Goal: Transaction & Acquisition: Download file/media

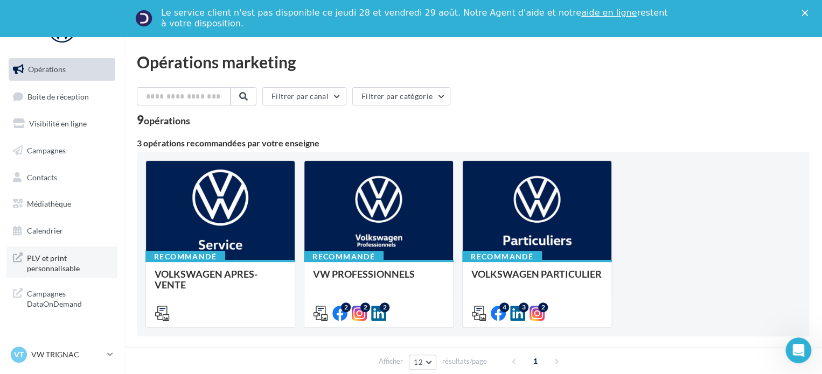
click at [74, 266] on span "PLV et print personnalisable" at bounding box center [69, 262] width 84 height 23
click at [48, 236] on link "Calendrier" at bounding box center [61, 231] width 111 height 23
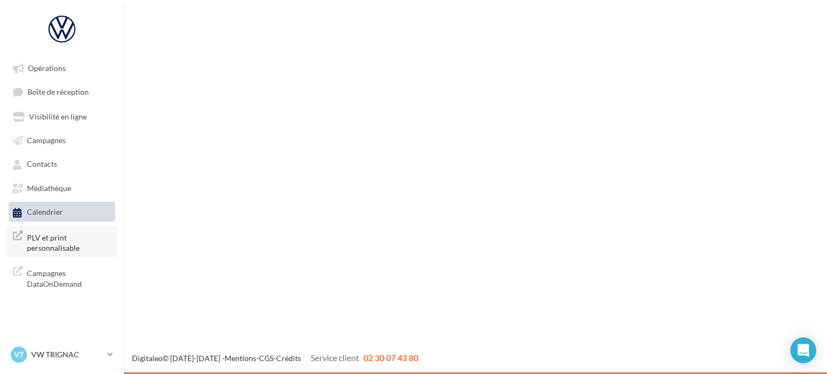
click at [71, 238] on span "PLV et print personnalisable" at bounding box center [69, 242] width 84 height 23
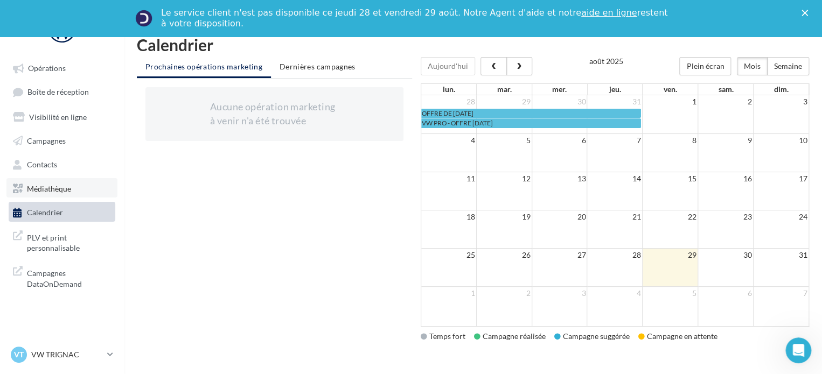
click at [52, 193] on span "Médiathèque" at bounding box center [49, 188] width 44 height 9
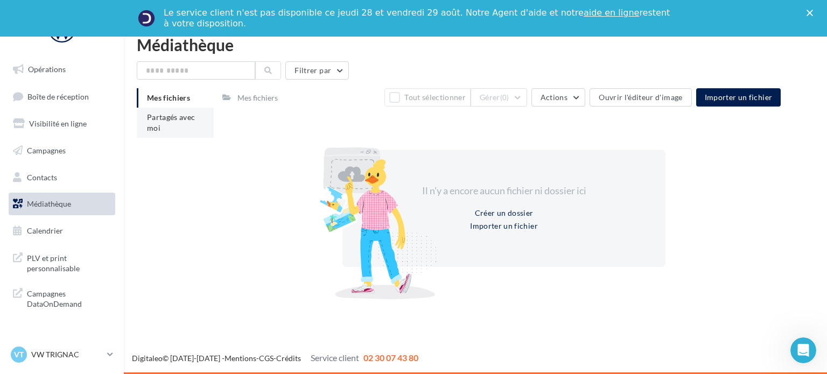
click at [189, 99] on ul "Mes fichiers Partagés avec moi" at bounding box center [175, 113] width 77 height 50
click at [187, 121] on span "Partagés avec moi" at bounding box center [171, 123] width 48 height 20
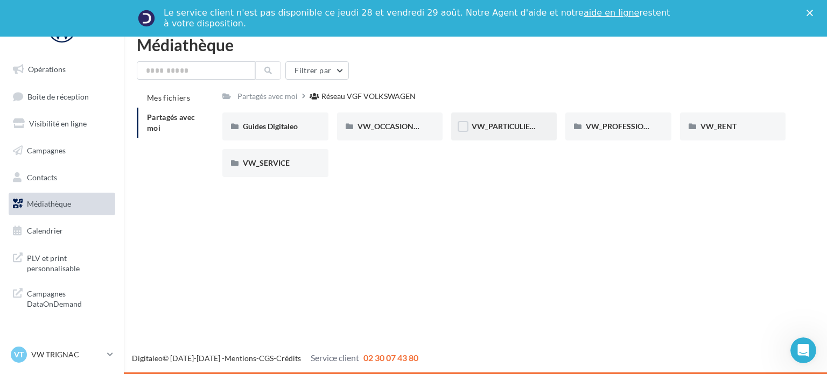
click at [507, 133] on div "VW_PARTICULIERS" at bounding box center [504, 127] width 106 height 28
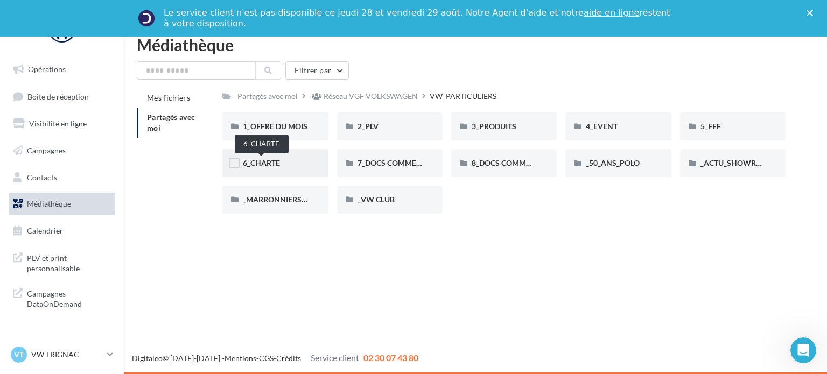
click at [273, 168] on span "6_CHARTE" at bounding box center [261, 162] width 37 height 9
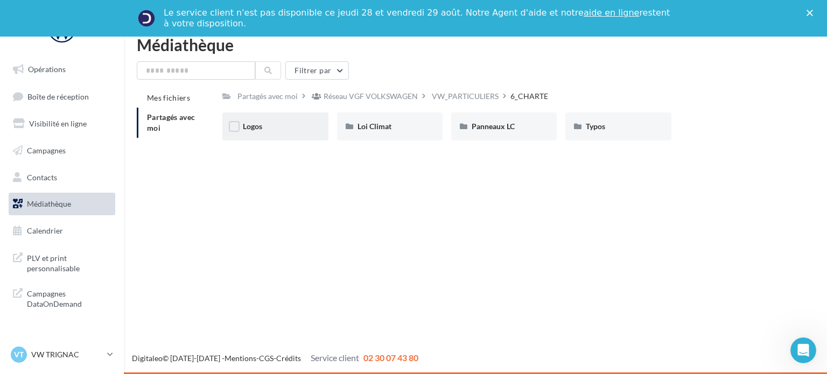
click at [287, 128] on div "Logos" at bounding box center [275, 126] width 65 height 11
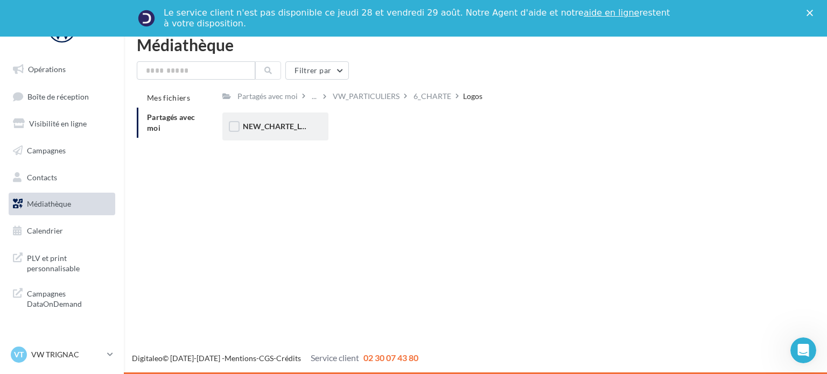
click at [290, 129] on span "NEW_CHARTE_LOGOS" at bounding box center [282, 126] width 79 height 9
click at [292, 130] on span "NEW_CHARTE_LOGOS" at bounding box center [282, 126] width 79 height 9
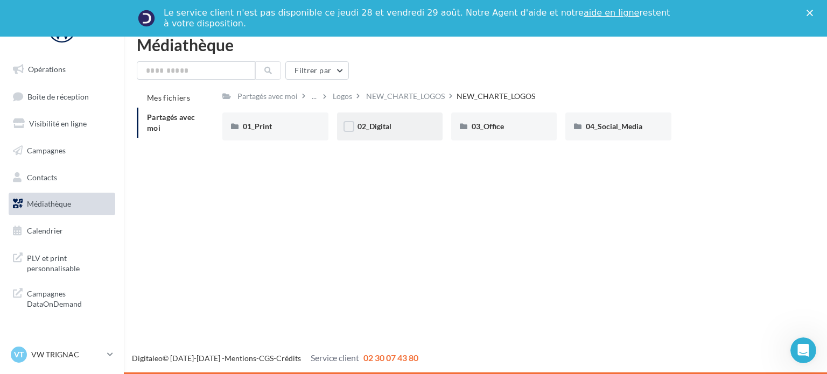
click at [402, 137] on div "02_Digital" at bounding box center [390, 127] width 106 height 28
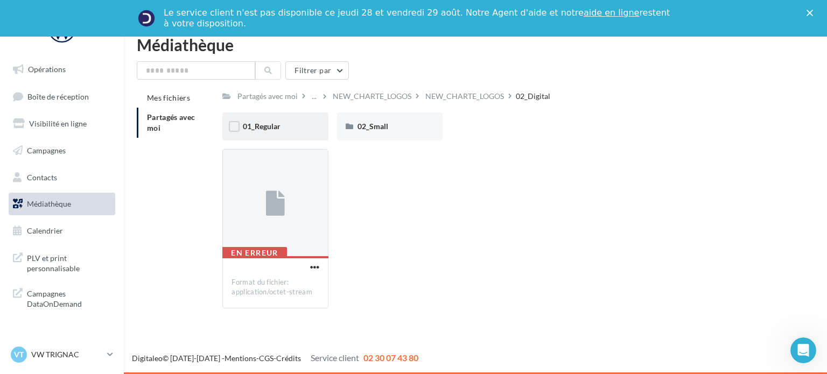
click at [282, 123] on div "01_Regular" at bounding box center [275, 126] width 65 height 11
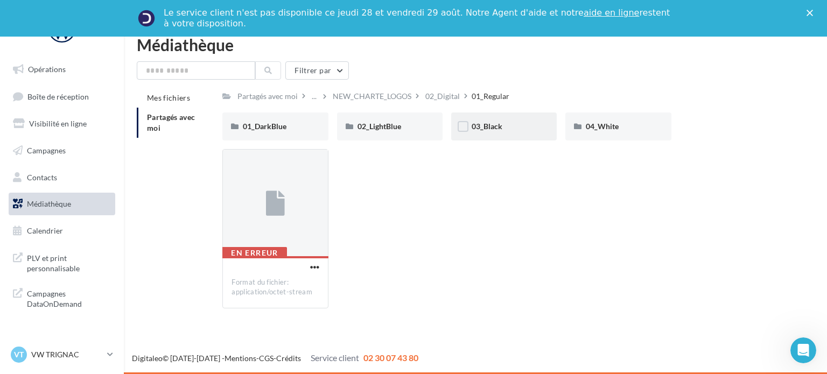
click at [506, 129] on div "03_Black" at bounding box center [504, 126] width 65 height 11
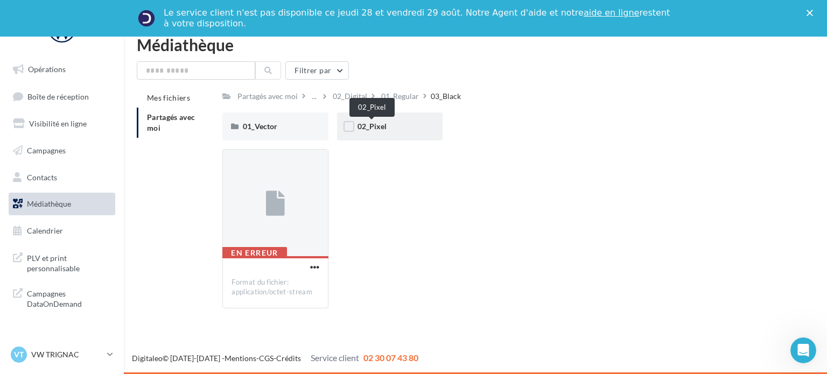
click at [384, 124] on span "02_Pixel" at bounding box center [372, 126] width 29 height 9
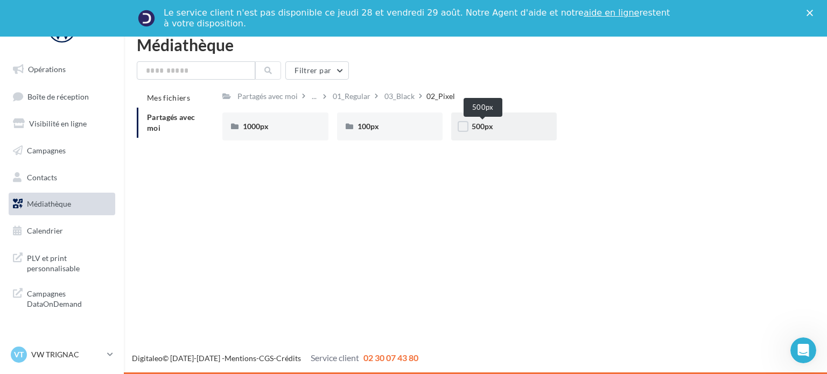
click at [480, 127] on span "500px" at bounding box center [483, 126] width 22 height 9
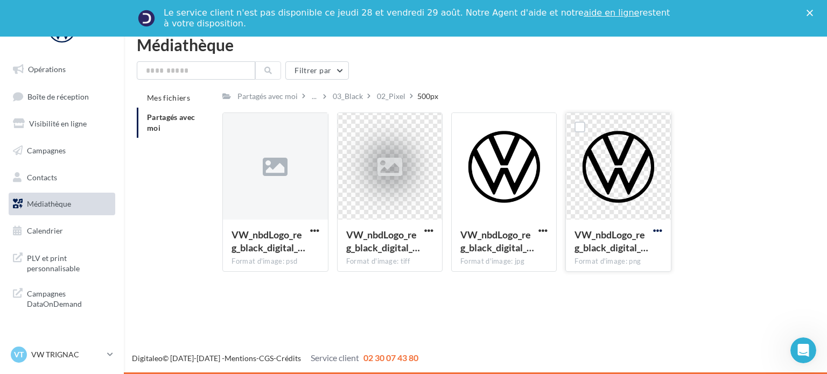
click at [660, 226] on span "button" at bounding box center [657, 230] width 9 height 9
click at [614, 248] on button "Télécharger" at bounding box center [611, 252] width 108 height 28
